Goal: Find specific page/section: Find specific page/section

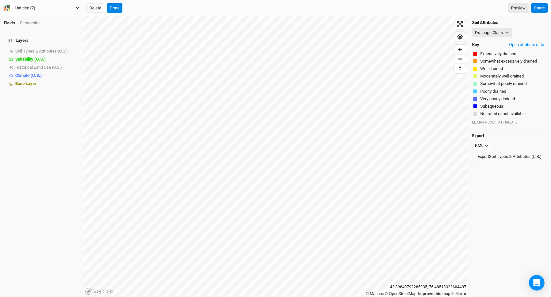
click at [49, 7] on button "Untitled (7)" at bounding box center [41, 8] width 76 height 7
click at [52, 17] on button "Back" at bounding box center [53, 18] width 51 height 8
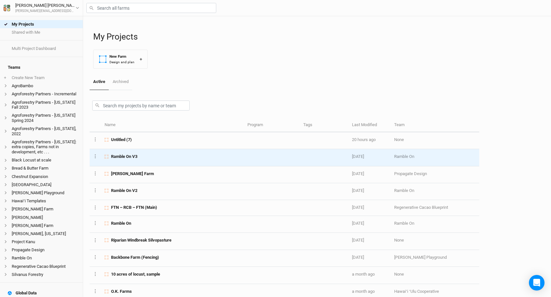
click at [134, 160] on span "Ramble On V3" at bounding box center [124, 157] width 26 height 6
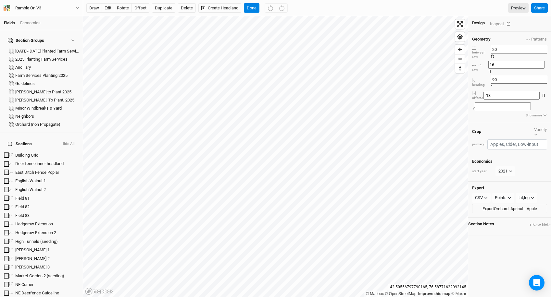
scroll to position [219, 0]
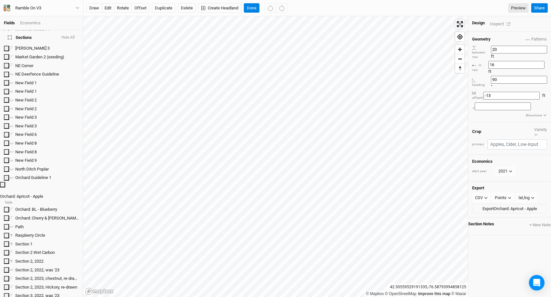
click at [3, 182] on icon at bounding box center [3, 183] width 2 height 3
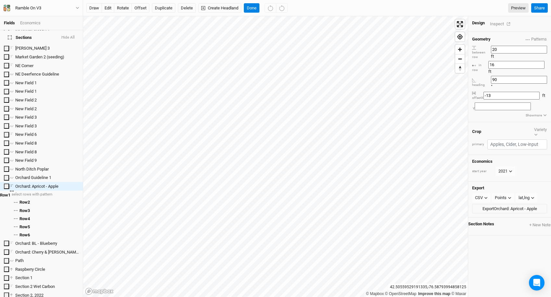
click at [34, 191] on li "Row 1 select rows with pattern" at bounding box center [41, 195] width 83 height 8
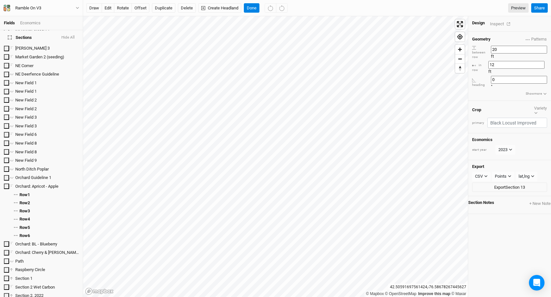
scroll to position [546, 0]
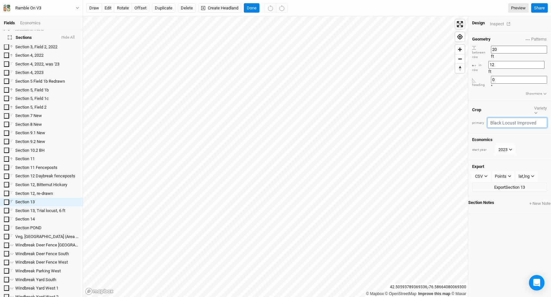
click at [517, 118] on input "text" at bounding box center [517, 123] width 60 height 10
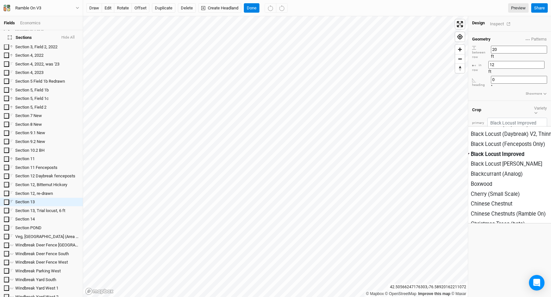
scroll to position [152, 0]
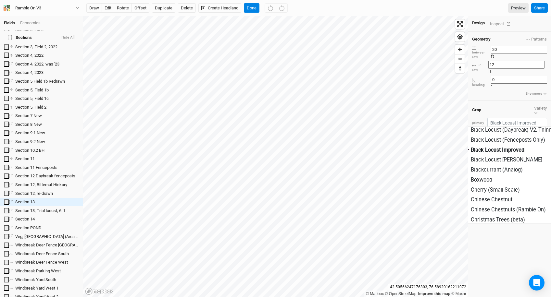
click at [491, 48] on div "between row" at bounding box center [481, 52] width 19 height 14
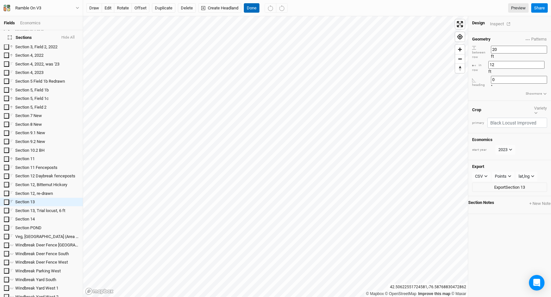
click at [250, 6] on button "Done" at bounding box center [252, 8] width 16 height 10
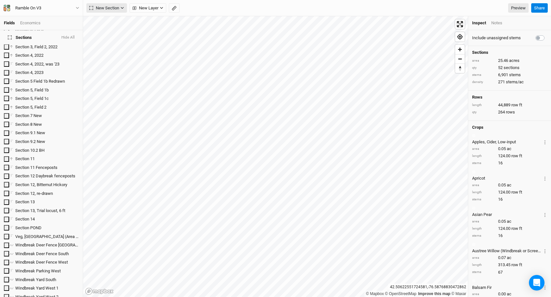
click at [116, 6] on span "New Section" at bounding box center [104, 8] width 30 height 6
click at [115, 19] on button "Grid" at bounding box center [112, 22] width 51 height 10
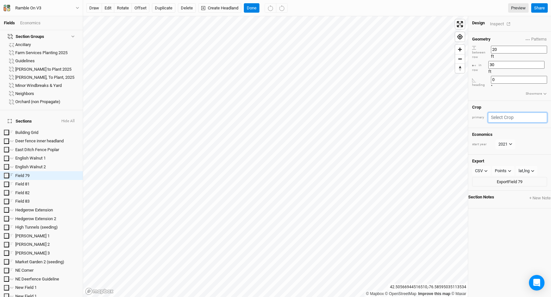
click at [511, 113] on input "text" at bounding box center [517, 118] width 59 height 10
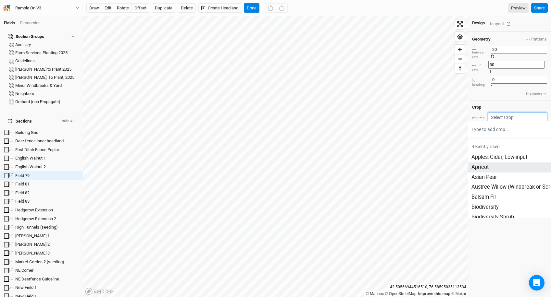
click at [504, 164] on div "Apricot" at bounding box center [534, 167] width 126 height 7
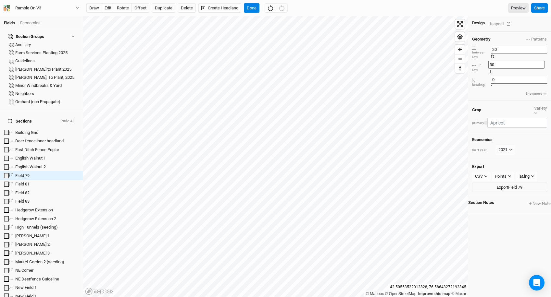
click at [487, 121] on button "button" at bounding box center [485, 122] width 3 height 3
click at [506, 169] on span "Purple" at bounding box center [509, 166] width 15 height 7
click at [505, 48] on input "20" at bounding box center [519, 50] width 56 height 8
type input "16"
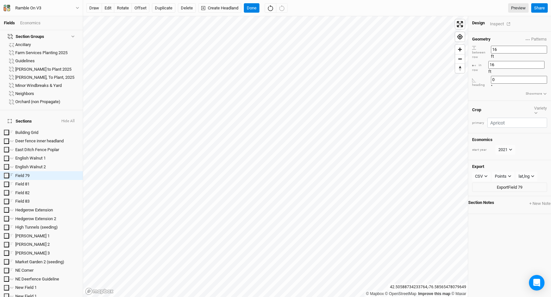
type input "16"
click at [122, 11] on button "rotate" at bounding box center [123, 8] width 18 height 10
type input "339.3"
click at [142, 9] on button "offset" at bounding box center [140, 8] width 18 height 10
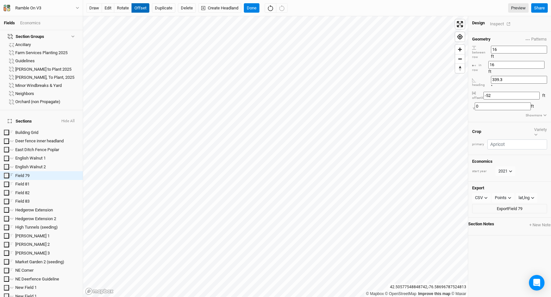
type input "-54"
click at [184, 9] on button "Delete" at bounding box center [187, 8] width 18 height 10
click at [202, 9] on button "Confirm" at bounding box center [193, 8] width 20 height 10
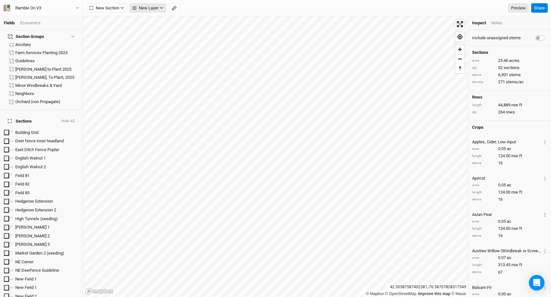
click at [138, 11] on span "New Layer" at bounding box center [145, 8] width 26 height 6
click at [109, 3] on div "New Section Grid Line Keyline Beta Upload New Layer Preview Share" at bounding box center [316, 8] width 467 height 16
click at [109, 3] on div "New Section Grid Line Keyline Beta Upload New Layer Custom Utilities CLU Bounda…" at bounding box center [316, 8] width 467 height 16
click at [109, 8] on span "New Section" at bounding box center [104, 8] width 30 height 6
click at [109, 20] on div "Grid" at bounding box center [105, 21] width 10 height 7
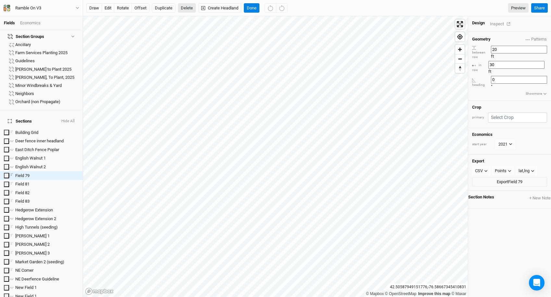
click at [190, 7] on button "Delete" at bounding box center [187, 8] width 18 height 10
click at [201, 7] on button "Confirm" at bounding box center [193, 8] width 20 height 10
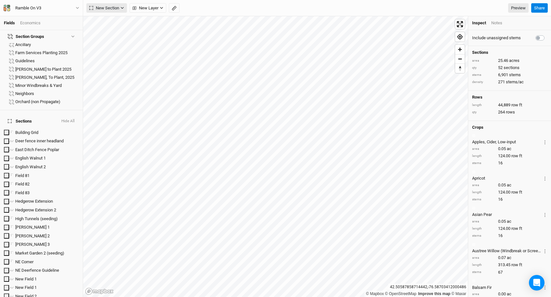
click at [113, 5] on span "New Section" at bounding box center [104, 8] width 30 height 6
click at [117, 40] on div "Keyline Beta" at bounding box center [115, 41] width 31 height 7
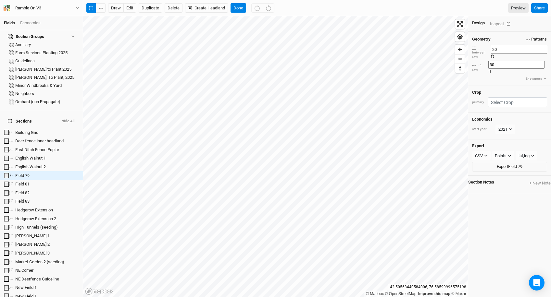
click at [533, 37] on span "Patterns" at bounding box center [535, 39] width 21 height 6
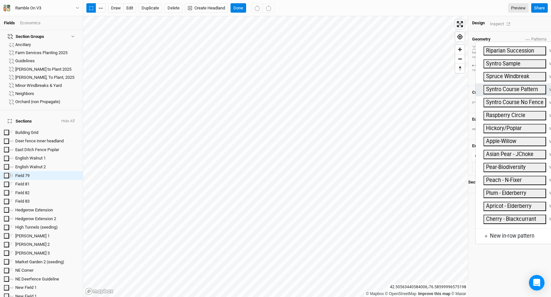
click at [510, 85] on button "Syntro Course Pattern" at bounding box center [514, 89] width 63 height 9
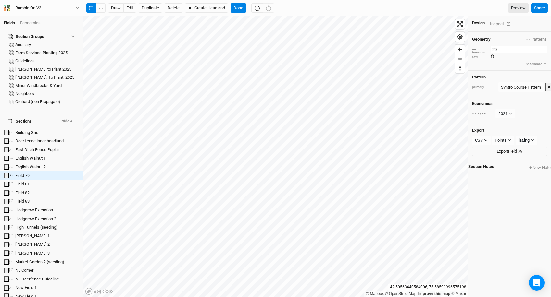
click at [506, 48] on input "20" at bounding box center [519, 50] width 56 height 8
type input "12"
click at [175, 8] on button "Delete" at bounding box center [173, 8] width 18 height 10
click at [196, 7] on button "Confirm" at bounding box center [193, 8] width 20 height 10
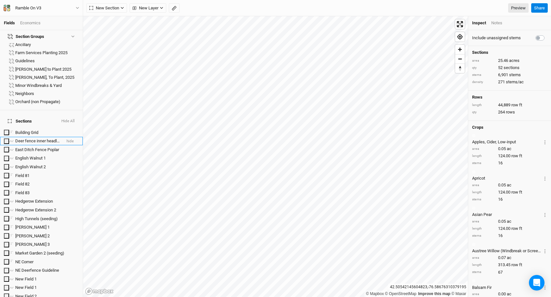
scroll to position [0, 0]
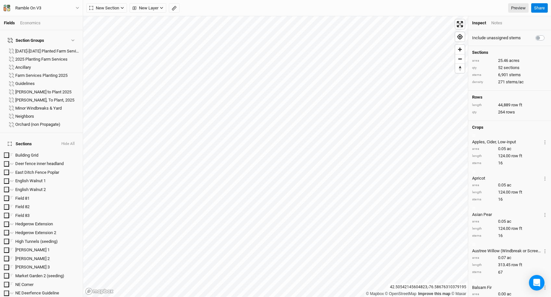
click at [33, 22] on div "Economics" at bounding box center [30, 23] width 20 height 6
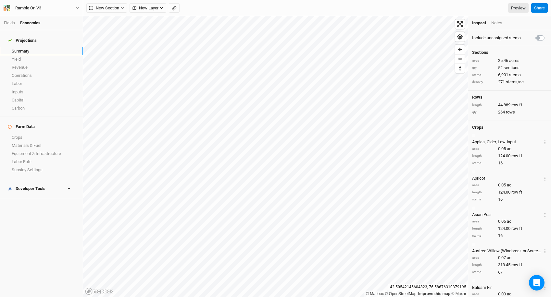
click at [35, 48] on link "Summary" at bounding box center [41, 51] width 83 height 8
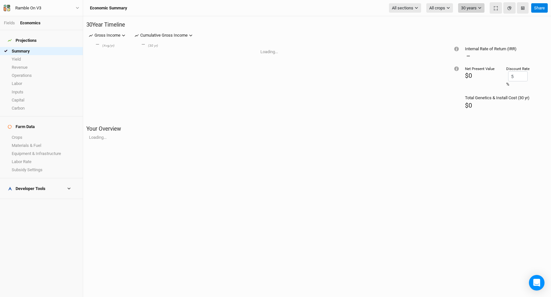
click at [471, 9] on button "30 years" at bounding box center [471, 8] width 26 height 10
click at [478, 8] on button "30 years" at bounding box center [471, 8] width 26 height 10
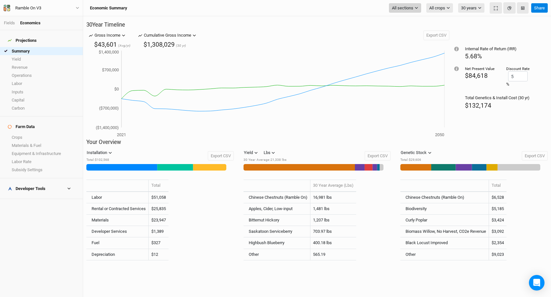
click at [413, 9] on span "All sections" at bounding box center [402, 8] width 21 height 6
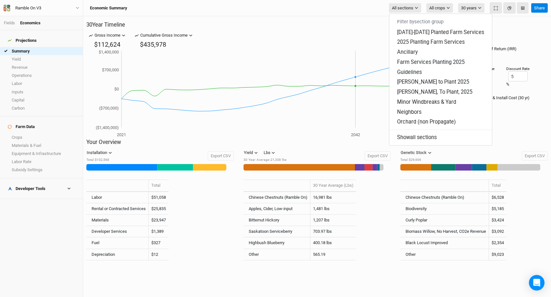
click at [353, 127] on icon "2021 2042 ($1,400,000) ($700,000) $0 $700,000 $1,400,000" at bounding box center [266, 94] width 355 height 90
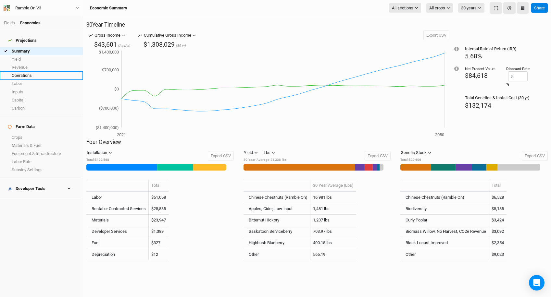
click at [29, 71] on link "Operations" at bounding box center [41, 75] width 83 height 8
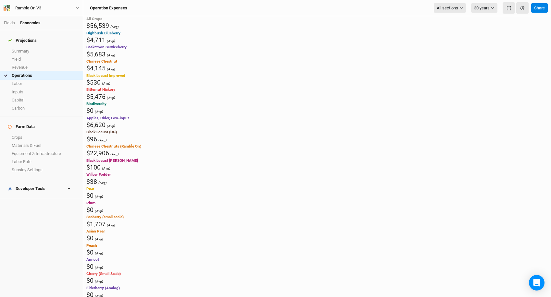
scroll to position [448, 0]
click at [35, 80] on link "Labor" at bounding box center [41, 84] width 83 height 8
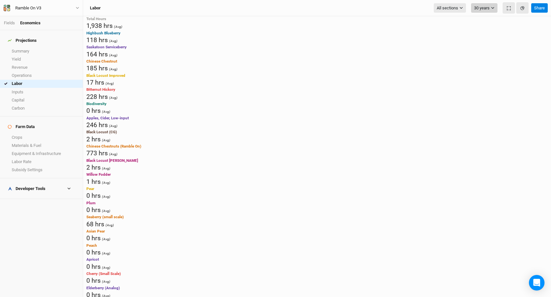
click at [485, 8] on button "30 years" at bounding box center [484, 8] width 26 height 10
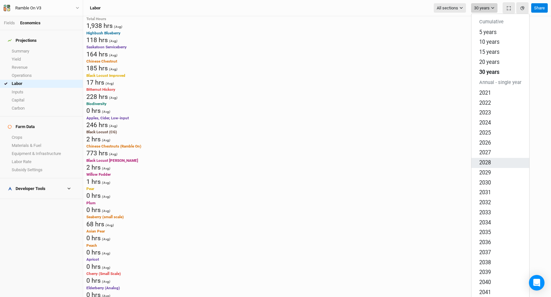
scroll to position [75, 0]
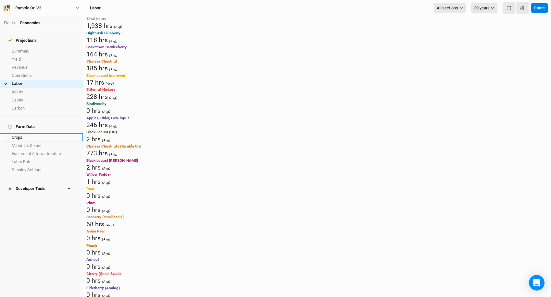
click at [19, 133] on link "Crops" at bounding box center [41, 137] width 83 height 8
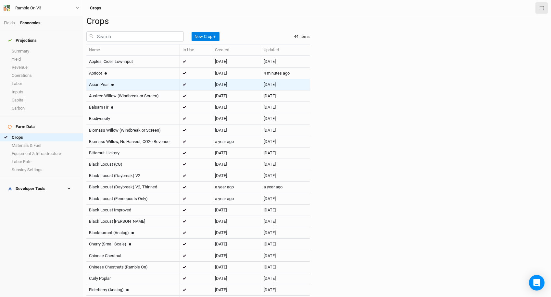
click at [137, 88] on div "Asian Pear" at bounding box center [133, 85] width 88 height 6
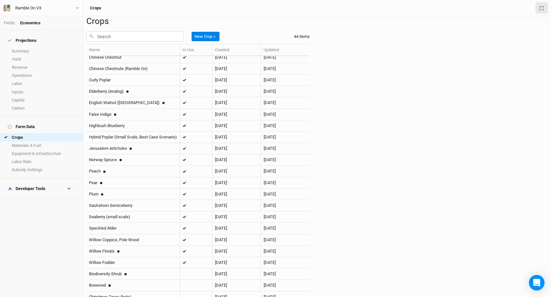
scroll to position [203, 0]
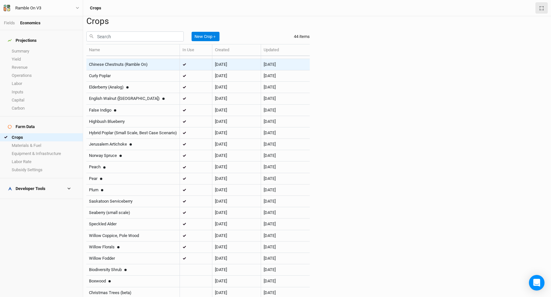
click at [170, 67] on div "Chinese Chestnuts (Ramble On)" at bounding box center [133, 65] width 88 height 6
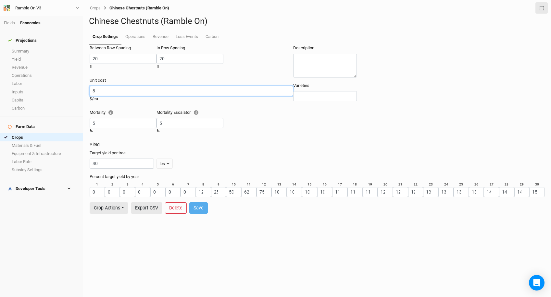
click at [107, 96] on input "8" at bounding box center [191, 91] width 203 height 10
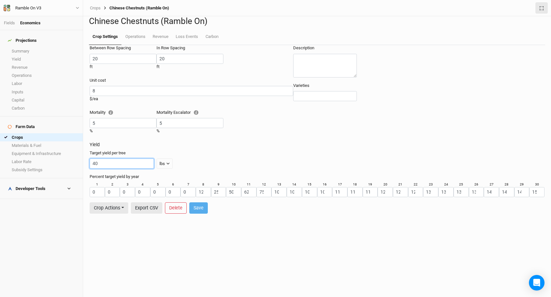
click at [104, 161] on input "40" at bounding box center [122, 164] width 64 height 10
click at [137, 45] on link "Operations" at bounding box center [134, 37] width 27 height 16
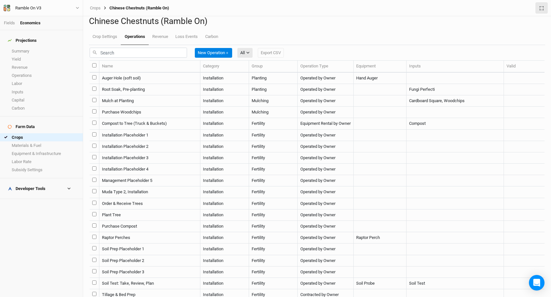
click at [171, 95] on td "Root Soak, Pre-planting" at bounding box center [149, 89] width 101 height 11
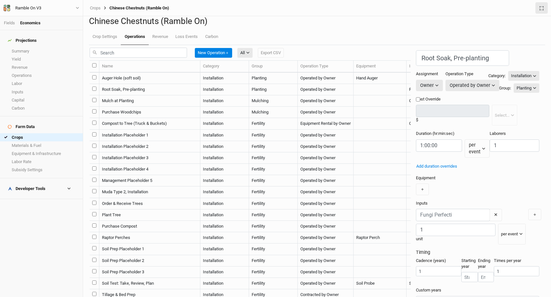
click at [167, 107] on td "Mulch at Planting" at bounding box center [149, 100] width 101 height 11
type input "Mulch at Planting"
type input "0:03:00"
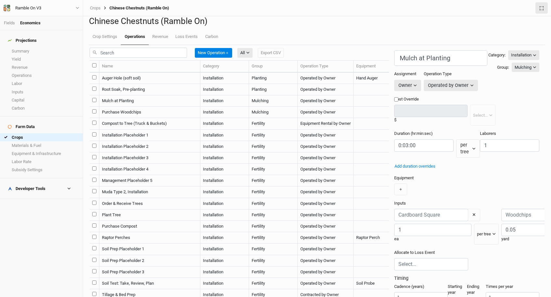
scroll to position [1, 0]
click at [394, 148] on input "string" at bounding box center [423, 145] width 59 height 12
click at [456, 150] on button "per tree" at bounding box center [468, 148] width 24 height 18
click at [428, 89] on div "Operated by Owner" at bounding box center [448, 85] width 41 height 7
click at [456, 125] on div "Cost Override $ Select... per ac per tree per row ft per lbs per event" at bounding box center [466, 113] width 145 height 34
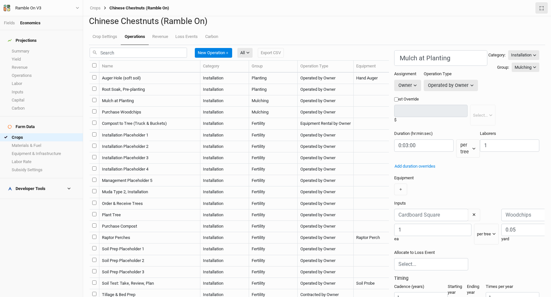
click at [394, 102] on input "Cost Override" at bounding box center [396, 99] width 4 height 4
click at [473, 119] on div "per ac" at bounding box center [478, 115] width 11 height 6
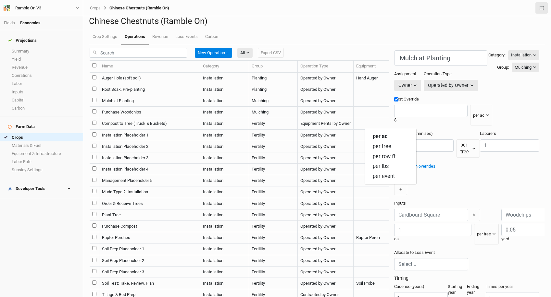
click at [389, 111] on form "Mulch at Planting Category: Installation Installation Management Harvest Market…" at bounding box center [466, 199] width 155 height 299
click at [394, 102] on input "Cost Override" at bounding box center [396, 99] width 4 height 4
checkbox input "false"
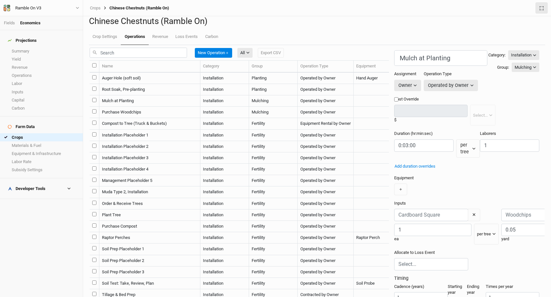
scroll to position [50, 0]
click at [394, 292] on input "1" at bounding box center [421, 297] width 54 height 10
click at [302, 60] on div "New Operation ＋ All All Harvest Installation Management Marketing Export CSV" at bounding box center [239, 52] width 299 height 15
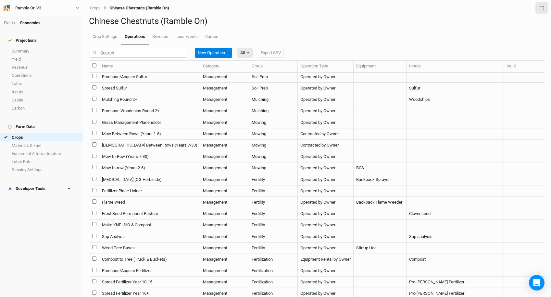
scroll to position [265, 0]
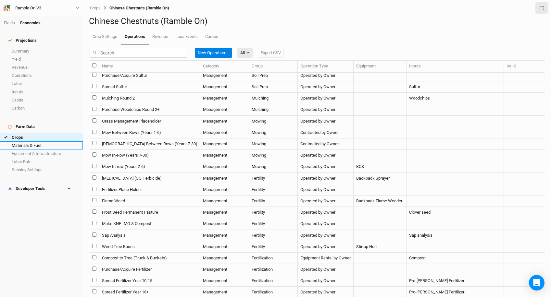
click at [33, 141] on link "Materials & Fuel" at bounding box center [41, 145] width 83 height 8
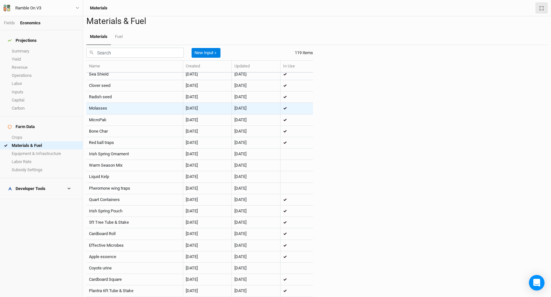
scroll to position [2, 0]
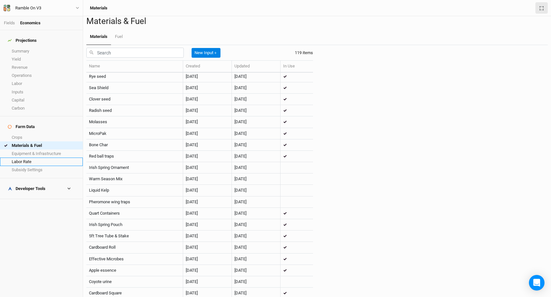
click at [48, 158] on link "Labor Rate" at bounding box center [41, 162] width 83 height 8
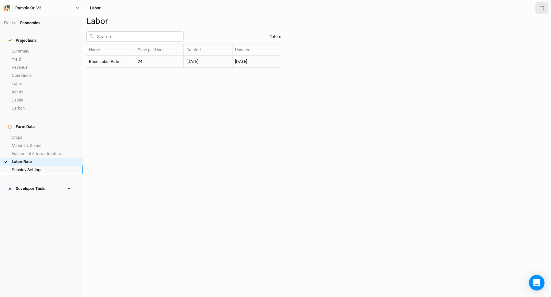
click at [31, 166] on link "Subsidy Settings" at bounding box center [41, 170] width 83 height 8
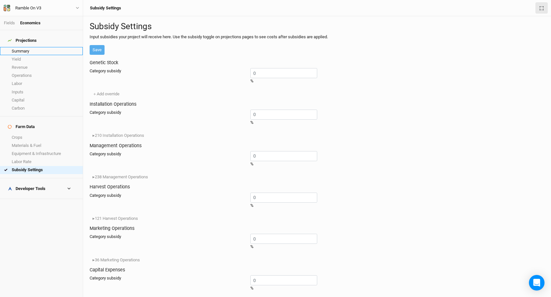
click at [18, 47] on link "Summary" at bounding box center [41, 51] width 83 height 8
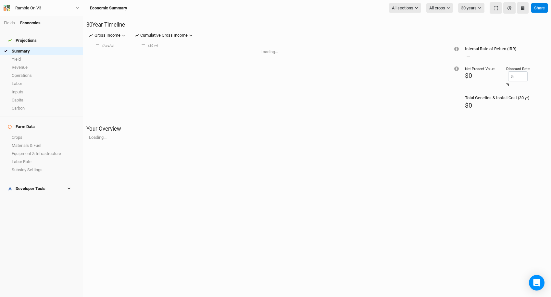
click at [71, 187] on icon at bounding box center [69, 189] width 4 height 4
click at [50, 195] on link "Quote Summary" at bounding box center [41, 199] width 83 height 8
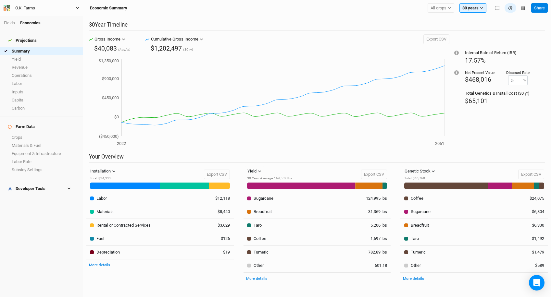
click at [34, 9] on div "O.K. Farms" at bounding box center [25, 8] width 20 height 6
click at [36, 16] on button "Back" at bounding box center [53, 18] width 51 height 8
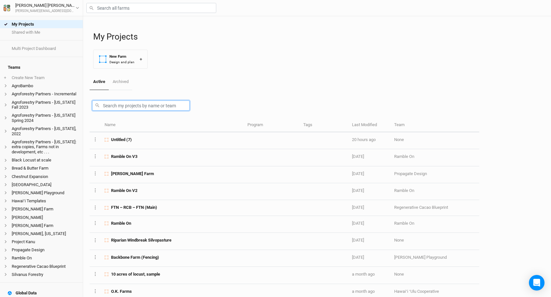
click at [132, 106] on input "text" at bounding box center [140, 106] width 97 height 10
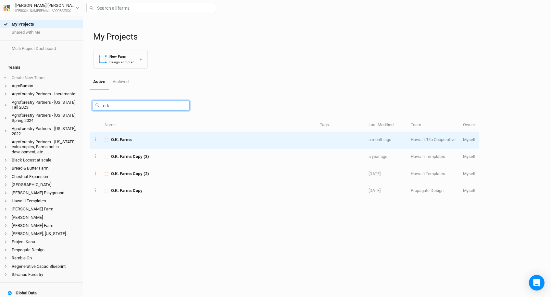
type input "o.k."
click at [133, 142] on div "O.K. Farms" at bounding box center [208, 140] width 208 height 6
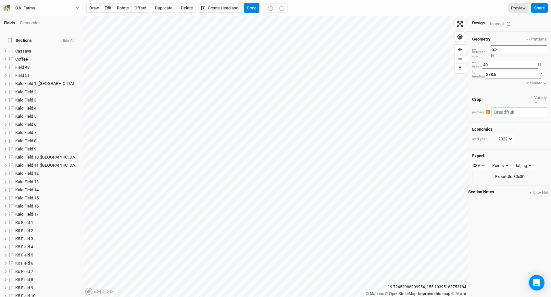
scroll to position [265, 0]
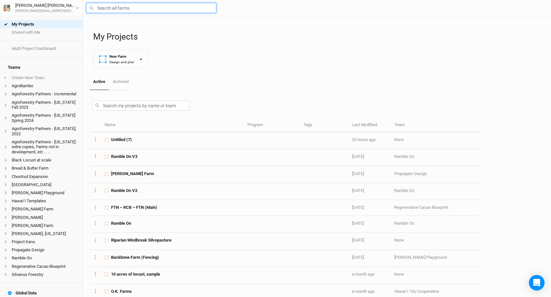
click at [127, 9] on input "text" at bounding box center [151, 8] width 130 height 10
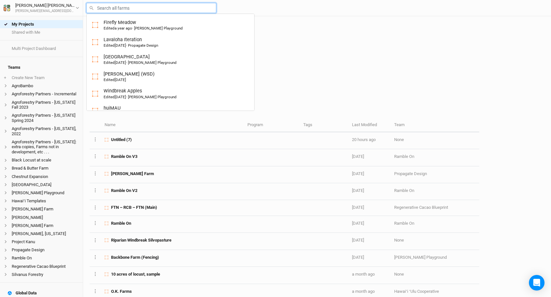
type input "f"
type input "firefly Meadow"
type input "ft"
type input "ftN Conventional (Main)"
type input "ftn"
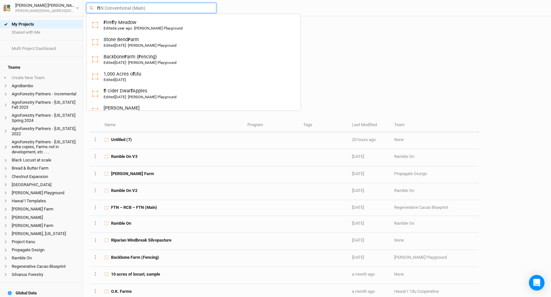
type input "ftn Conventional (Main)"
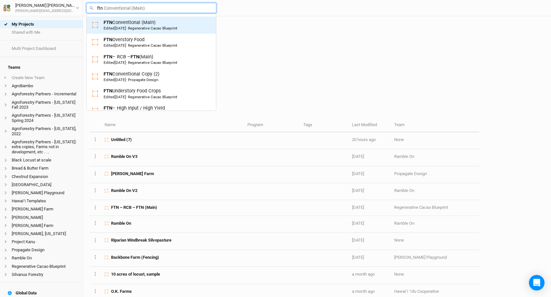
click at [148, 29] on div "Edited [DATE] · Regenerative Cacao Blueprint" at bounding box center [140, 28] width 74 height 5
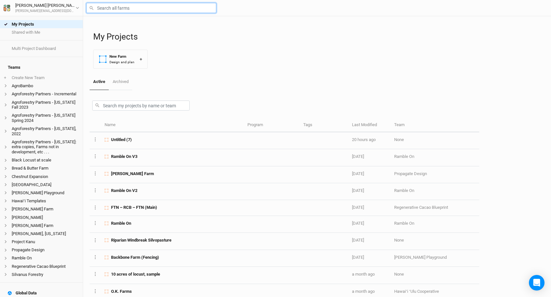
click at [118, 11] on input "text" at bounding box center [151, 8] width 130 height 10
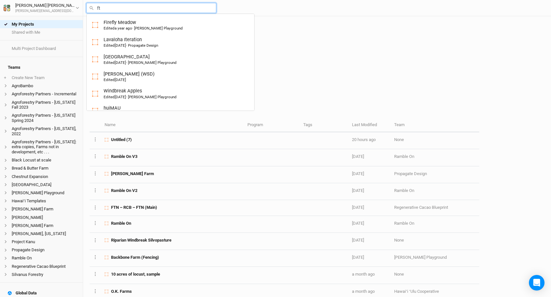
type input "ftn"
type input "ftn Conventional (Main)"
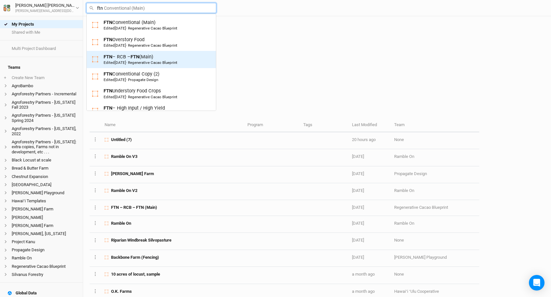
click at [173, 63] on div "Edited [DATE] · Regenerative Cacao Blueprint" at bounding box center [140, 62] width 74 height 5
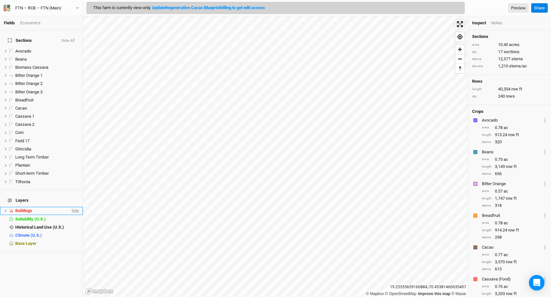
click at [72, 207] on span "hide" at bounding box center [74, 211] width 8 height 8
